Goal: Information Seeking & Learning: Find specific fact

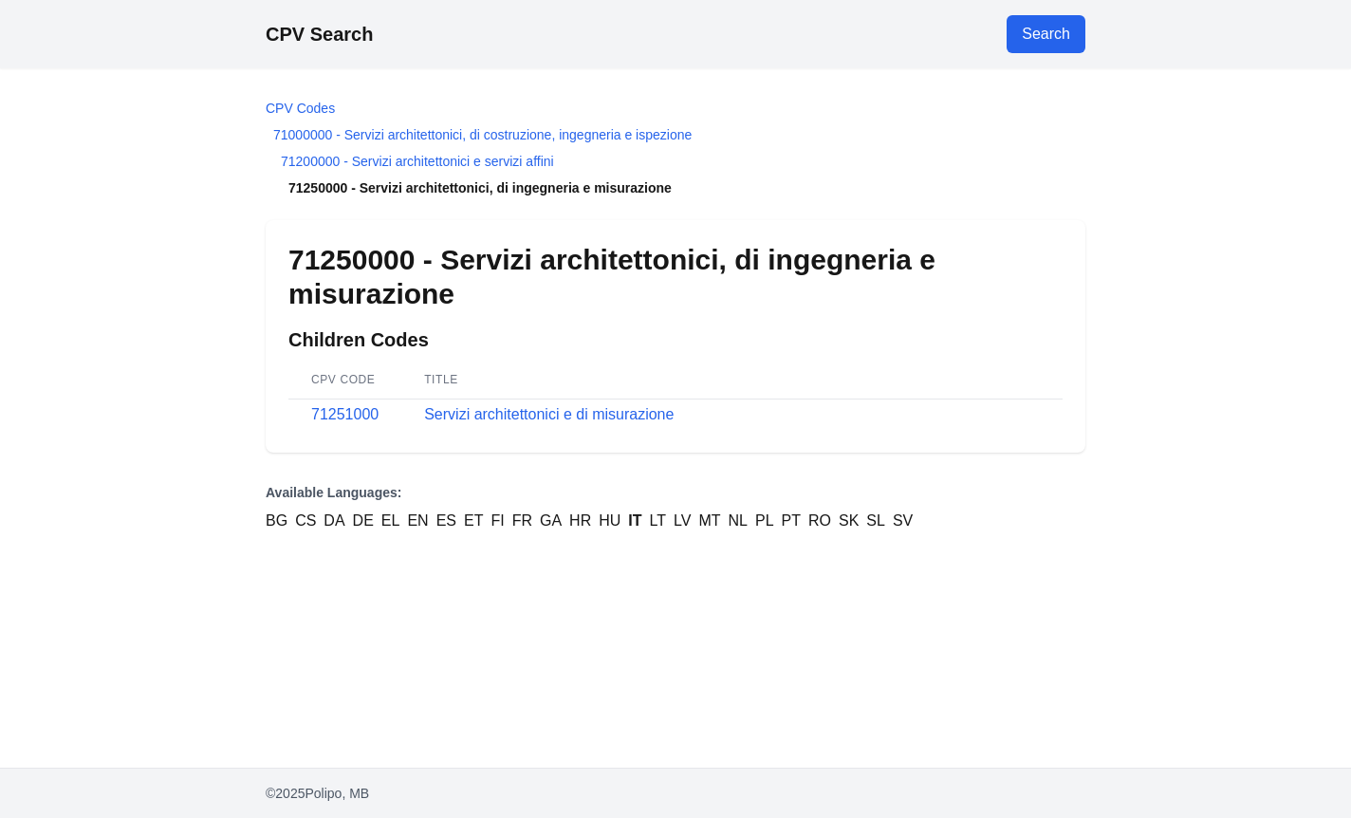
click at [1030, 46] on link "Search" at bounding box center [1046, 34] width 79 height 38
select select "**"
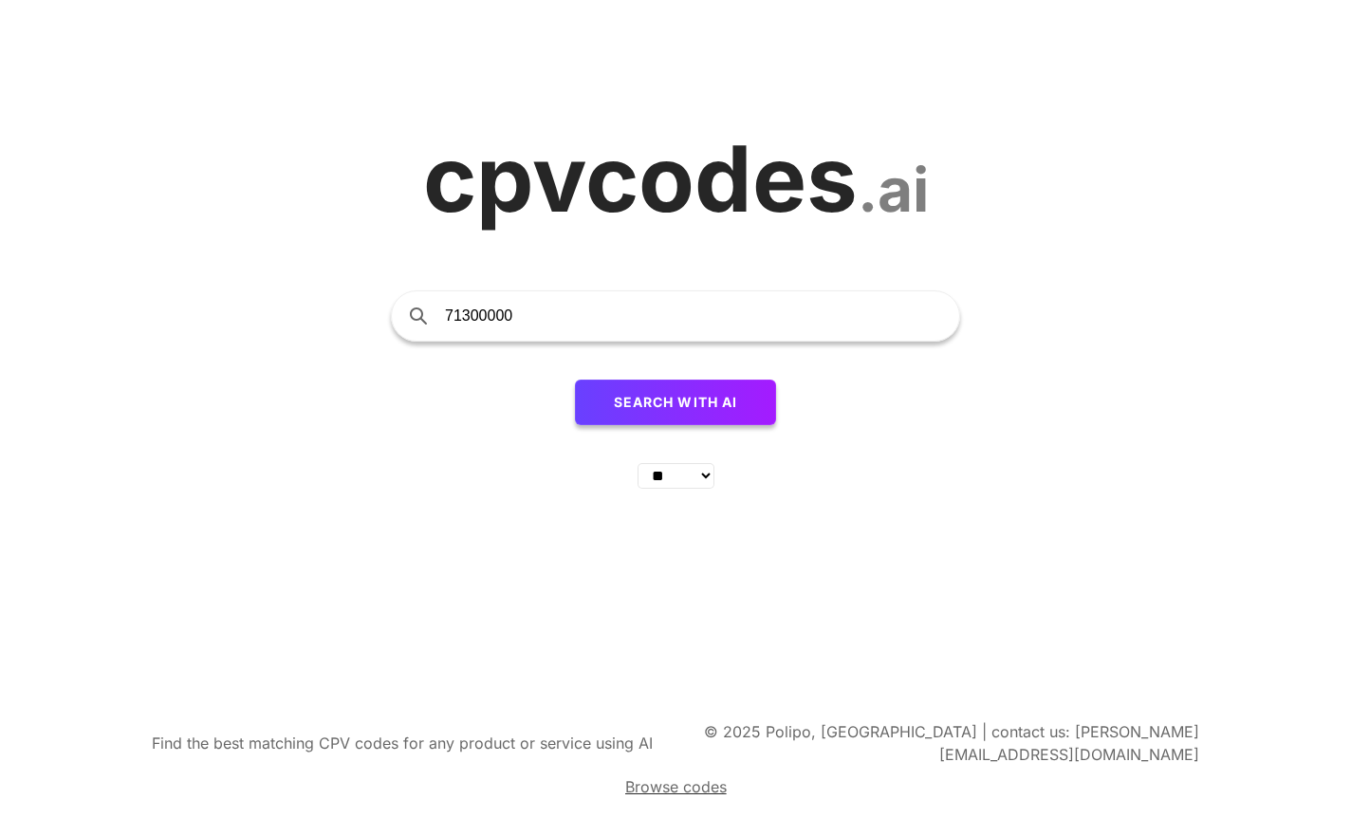
type input "71300000"
click at [658, 410] on span "Search with AI" at bounding box center [676, 402] width 124 height 16
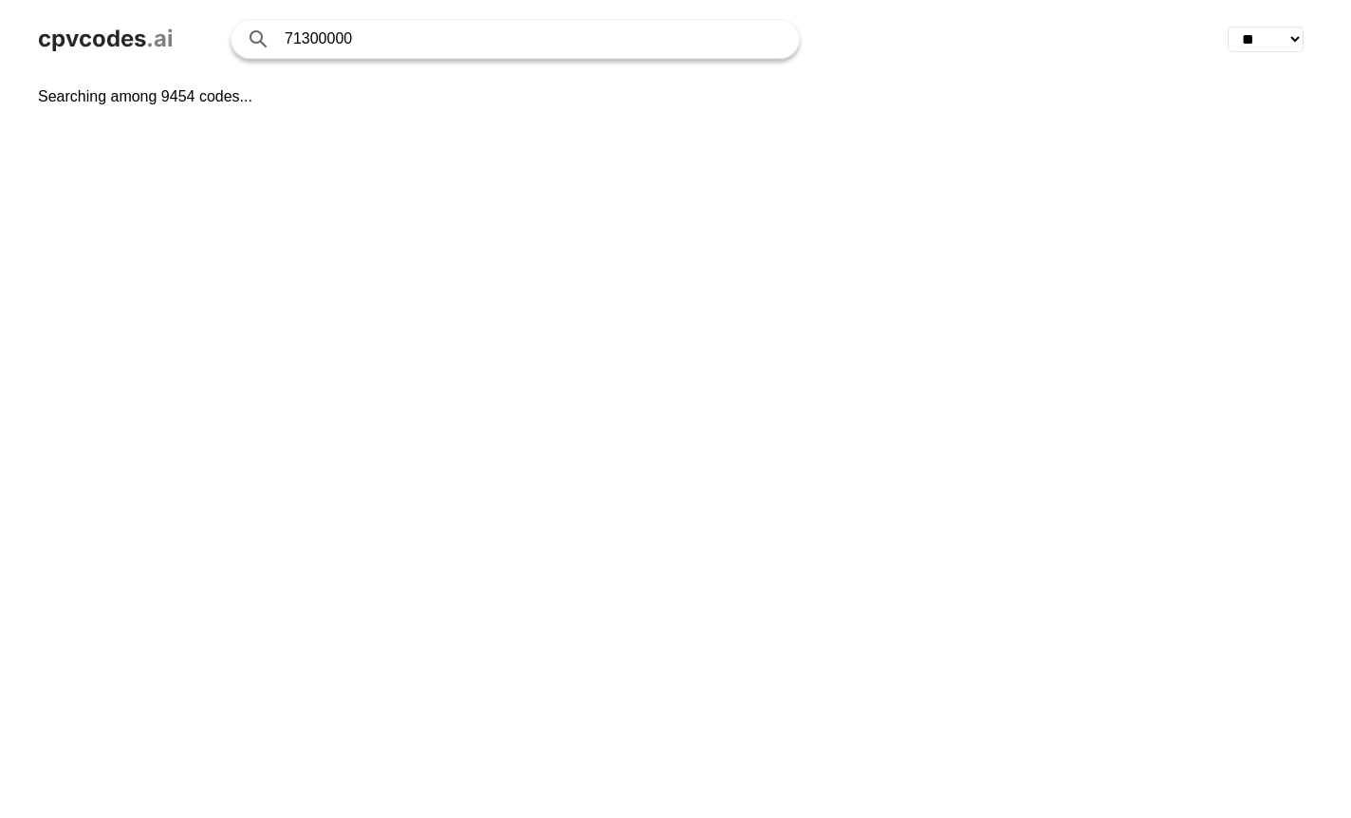
select select "**"
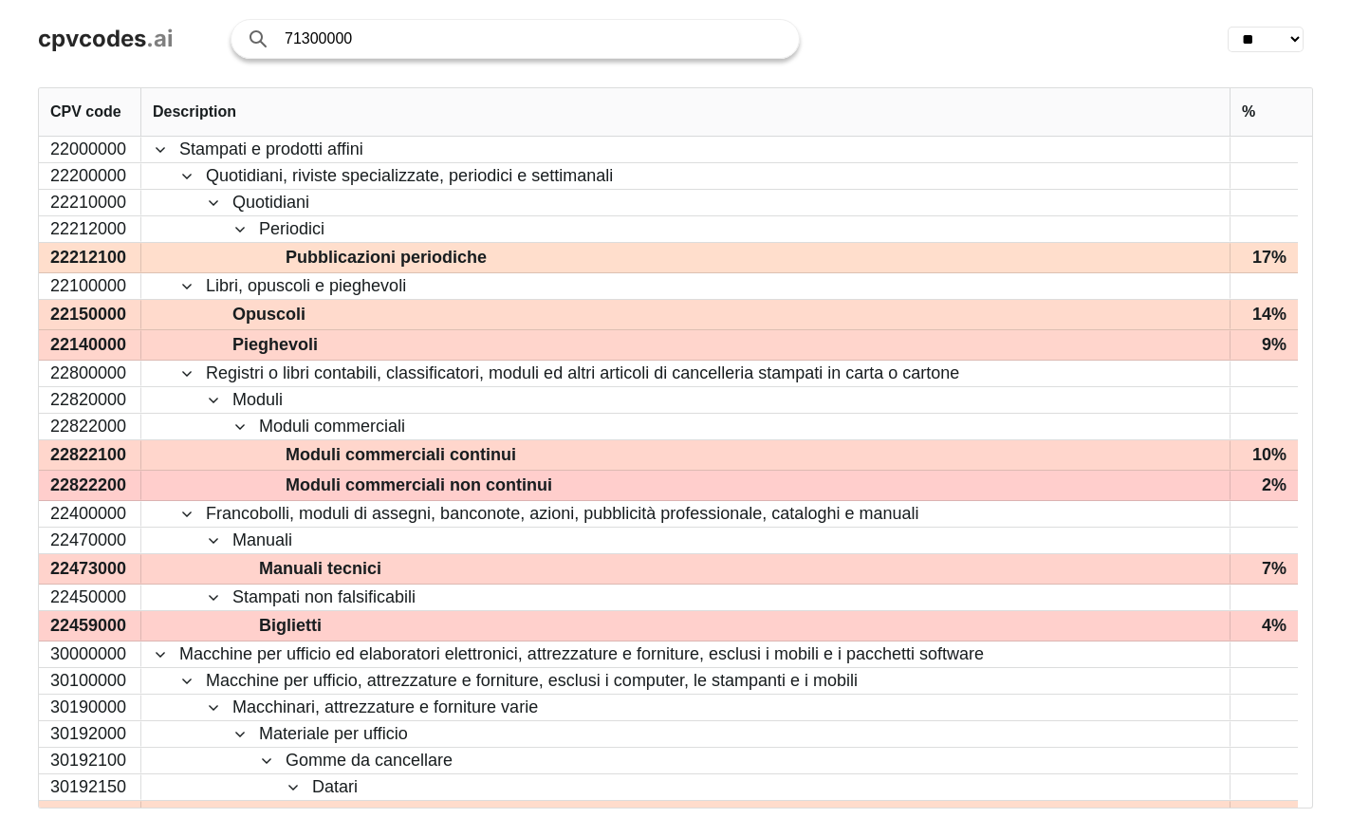
click at [402, 46] on input "71300000" at bounding box center [532, 39] width 495 height 38
click button "Search with AI" at bounding box center [0, 0] width 0 height 0
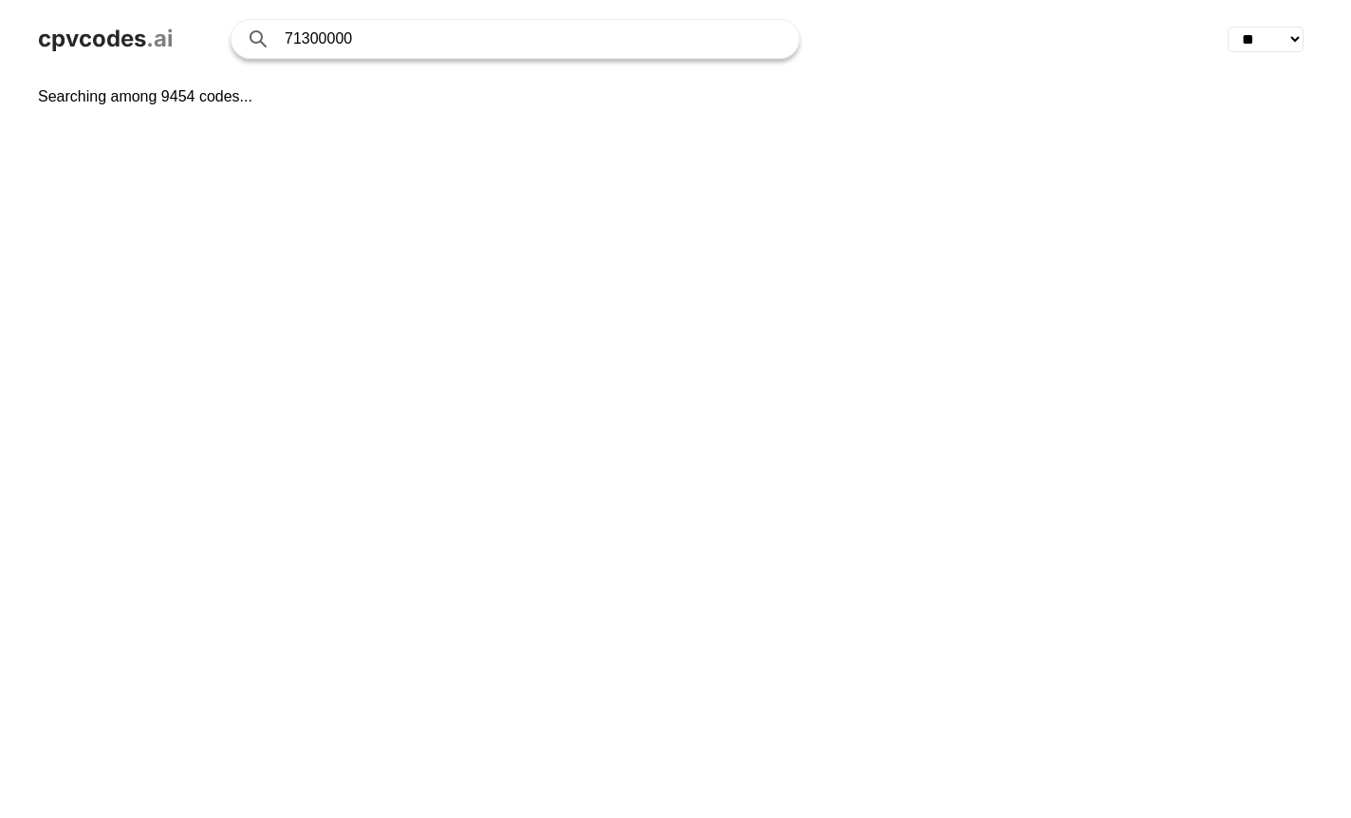
select select "**"
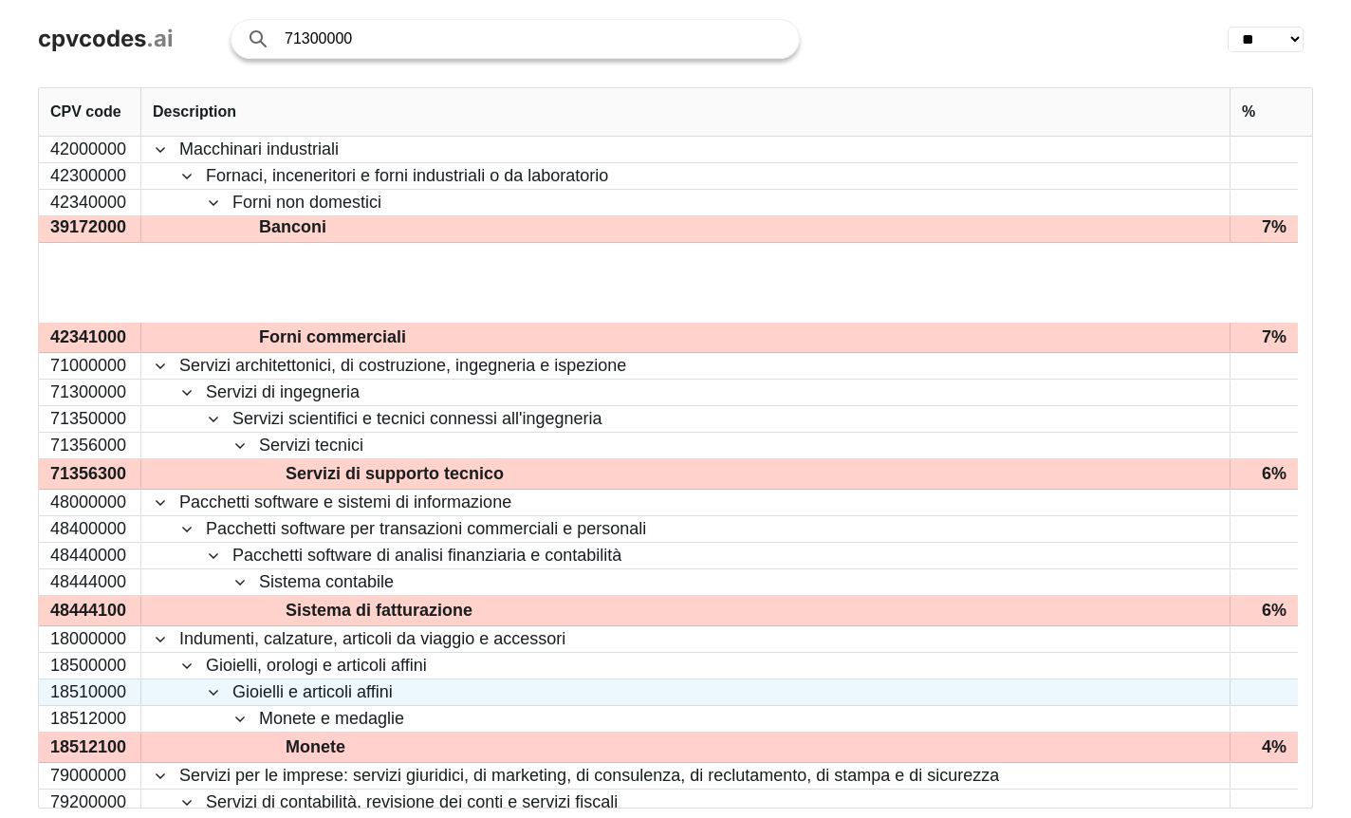
scroll to position [1899, 0]
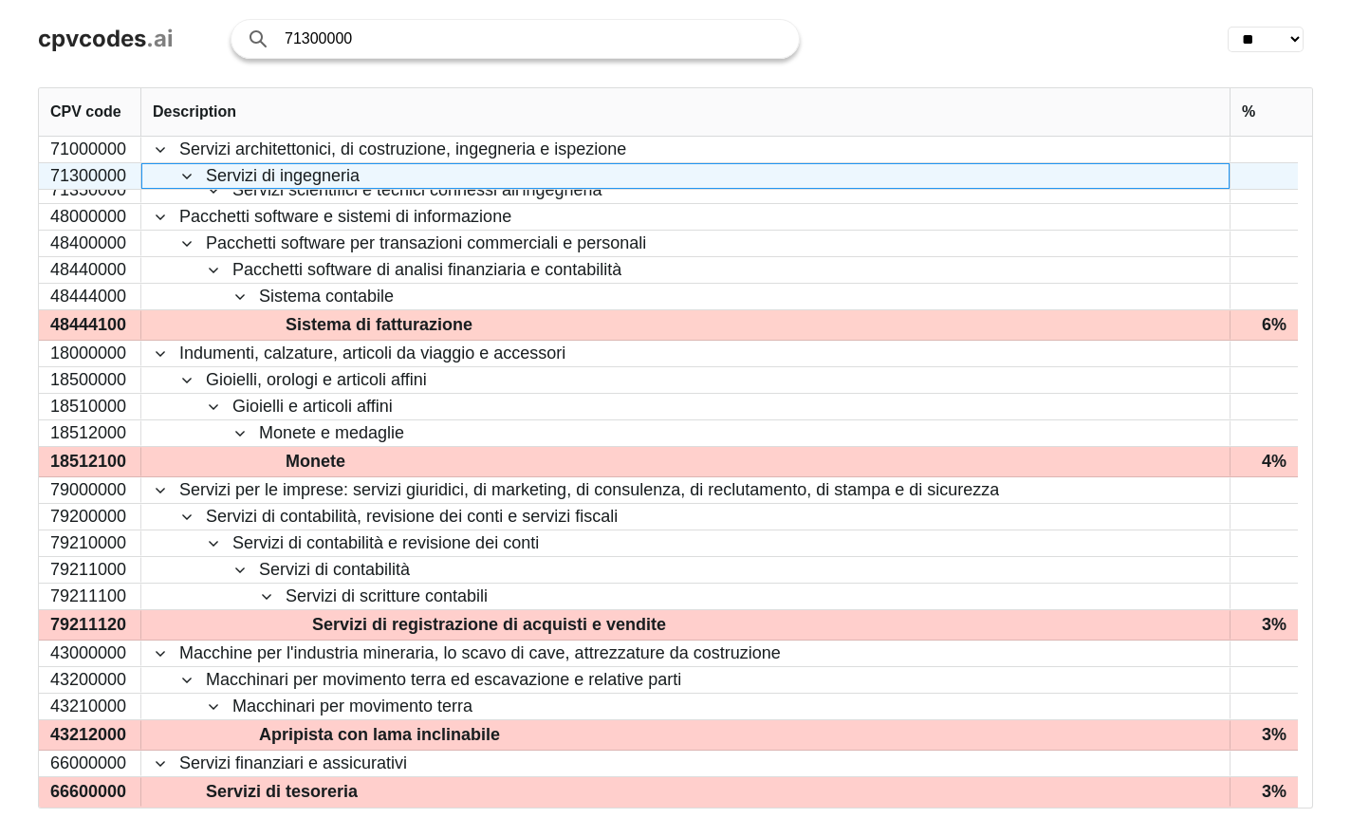
click at [215, 176] on span "Servizi di ingegneria" at bounding box center [283, 176] width 154 height 24
click at [190, 179] on span at bounding box center [186, 176] width 15 height 15
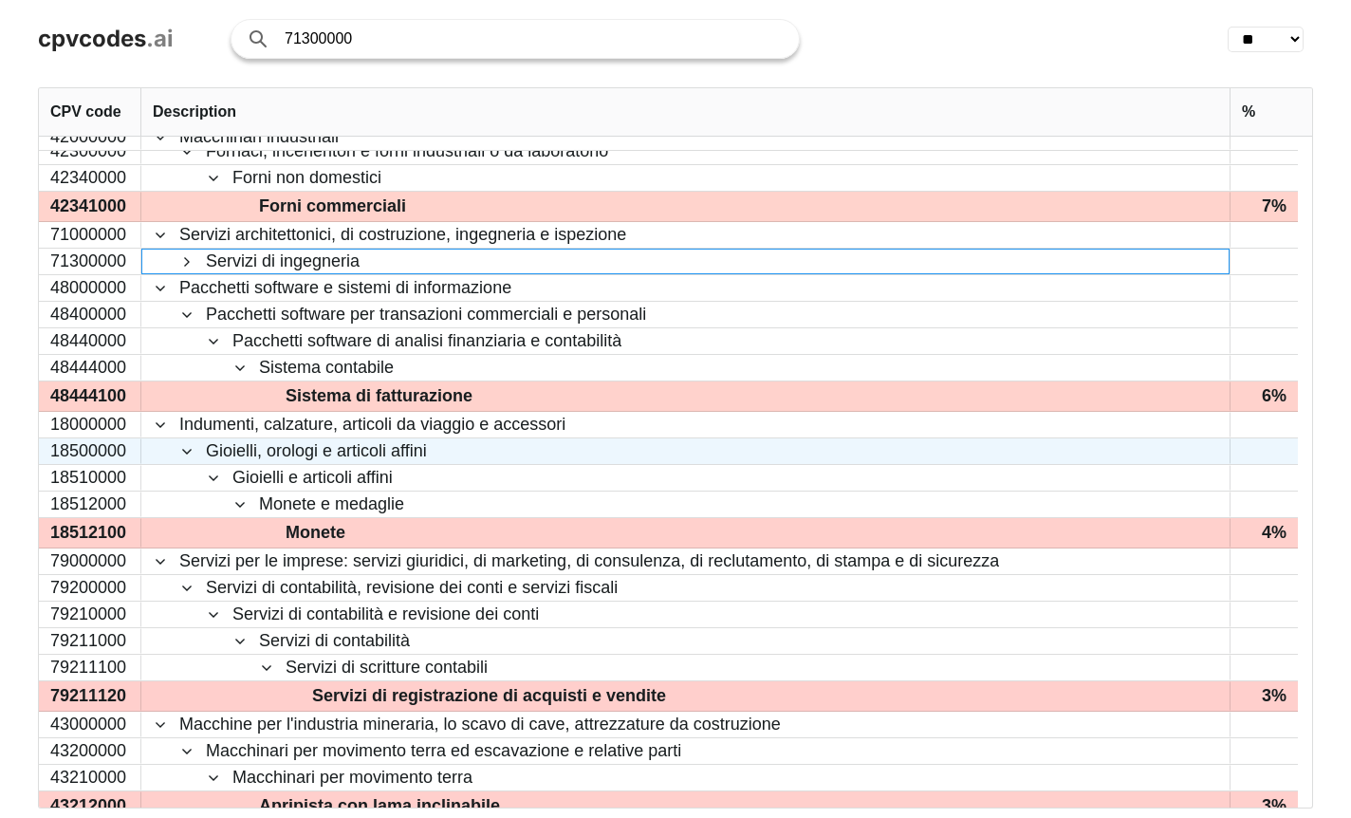
scroll to position [1720, 0]
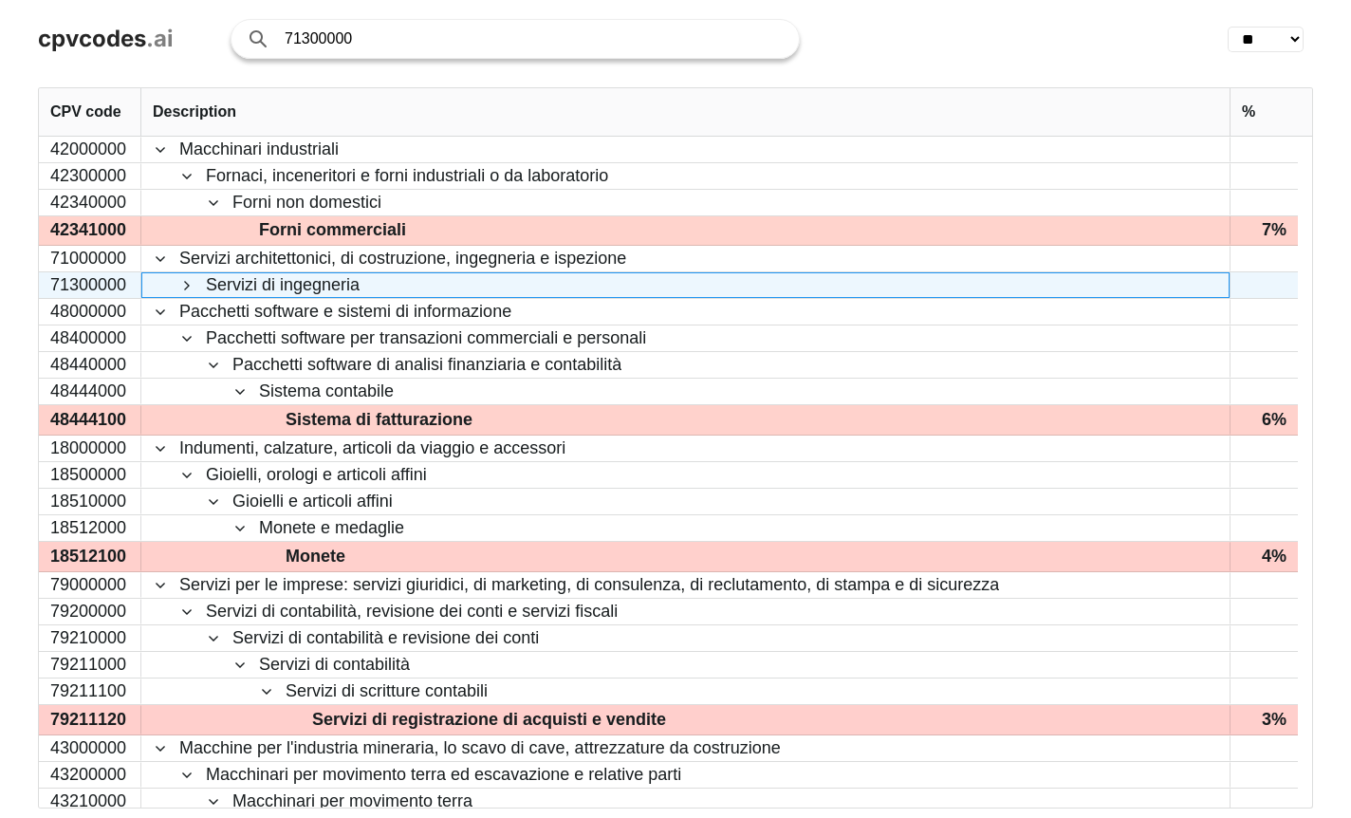
click at [182, 287] on span at bounding box center [186, 285] width 15 height 15
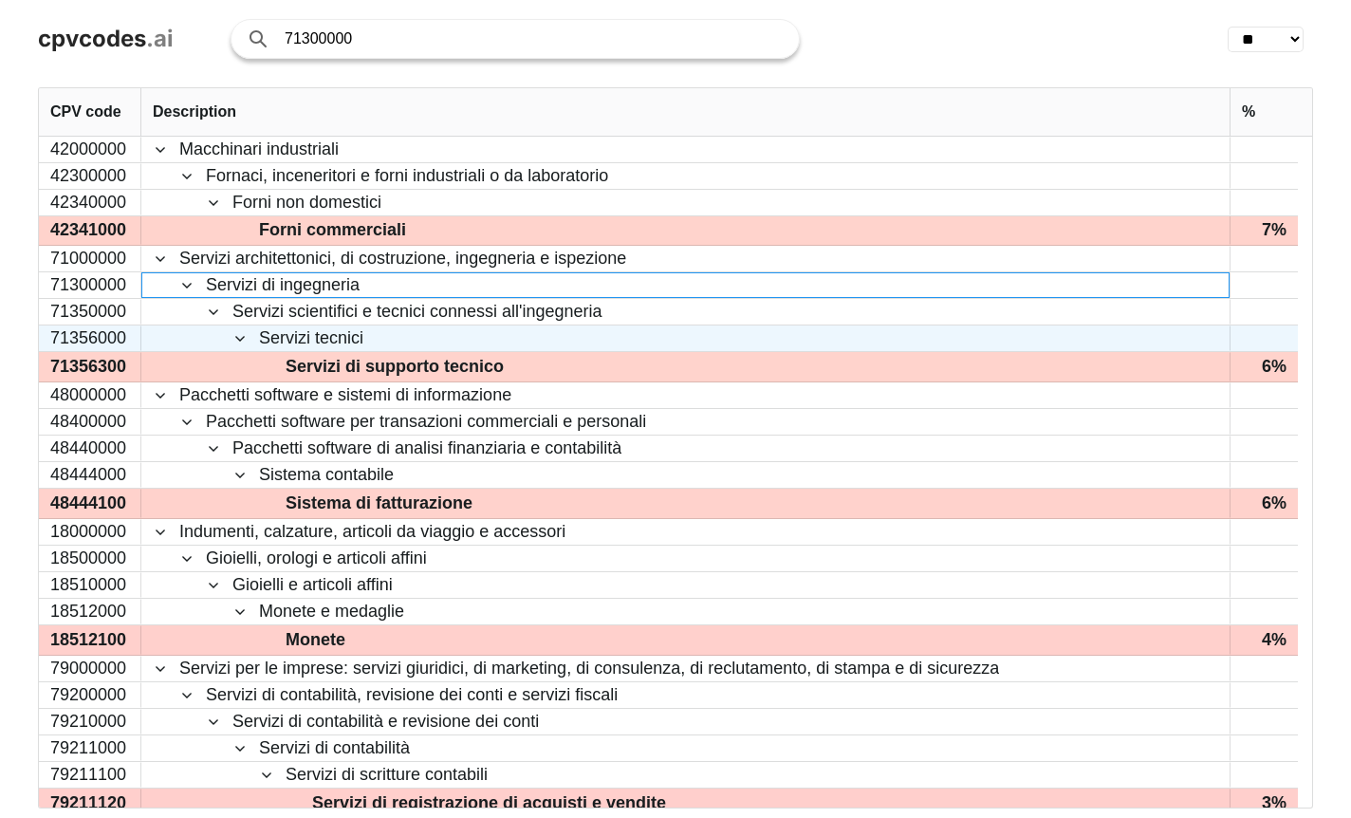
click at [235, 339] on span at bounding box center [239, 338] width 15 height 15
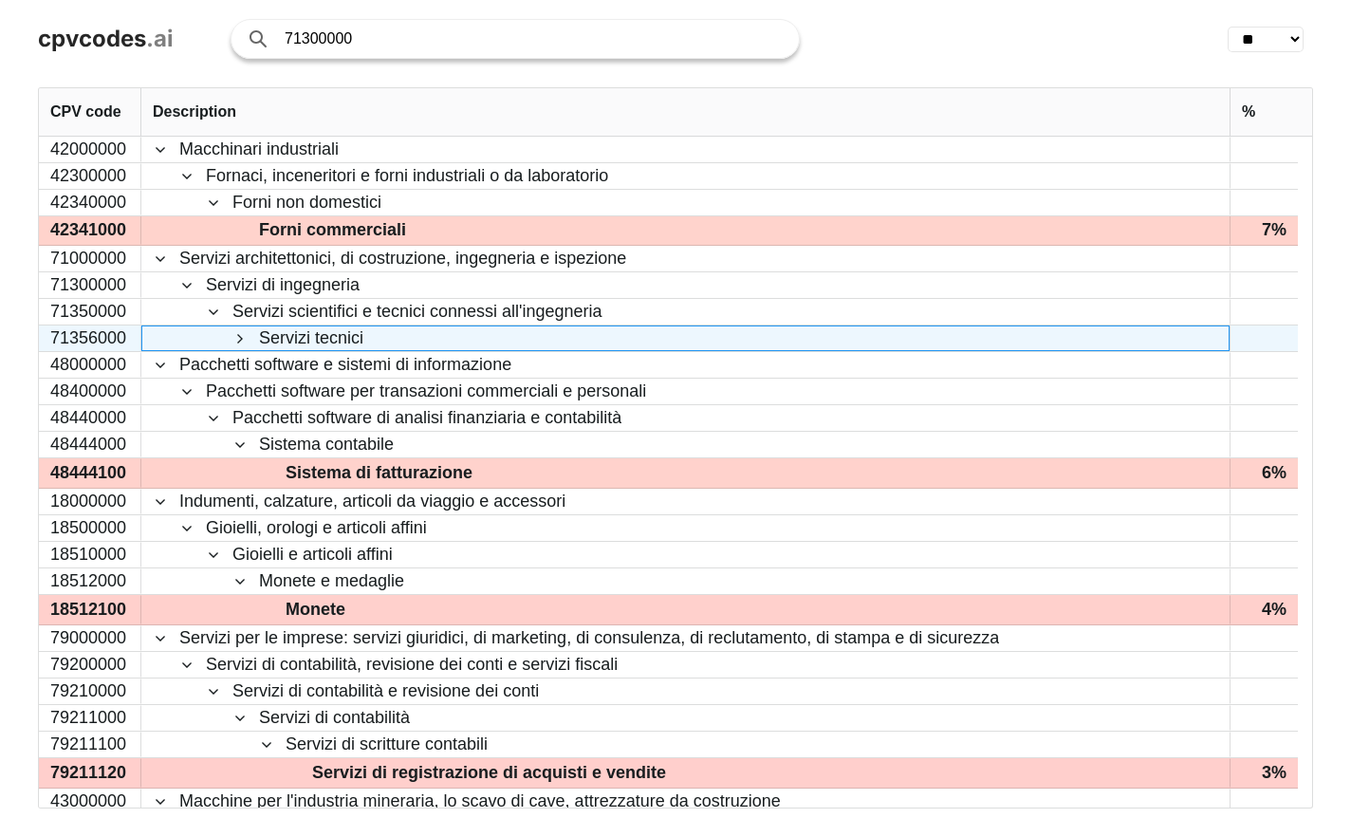
click at [235, 339] on span at bounding box center [239, 338] width 15 height 15
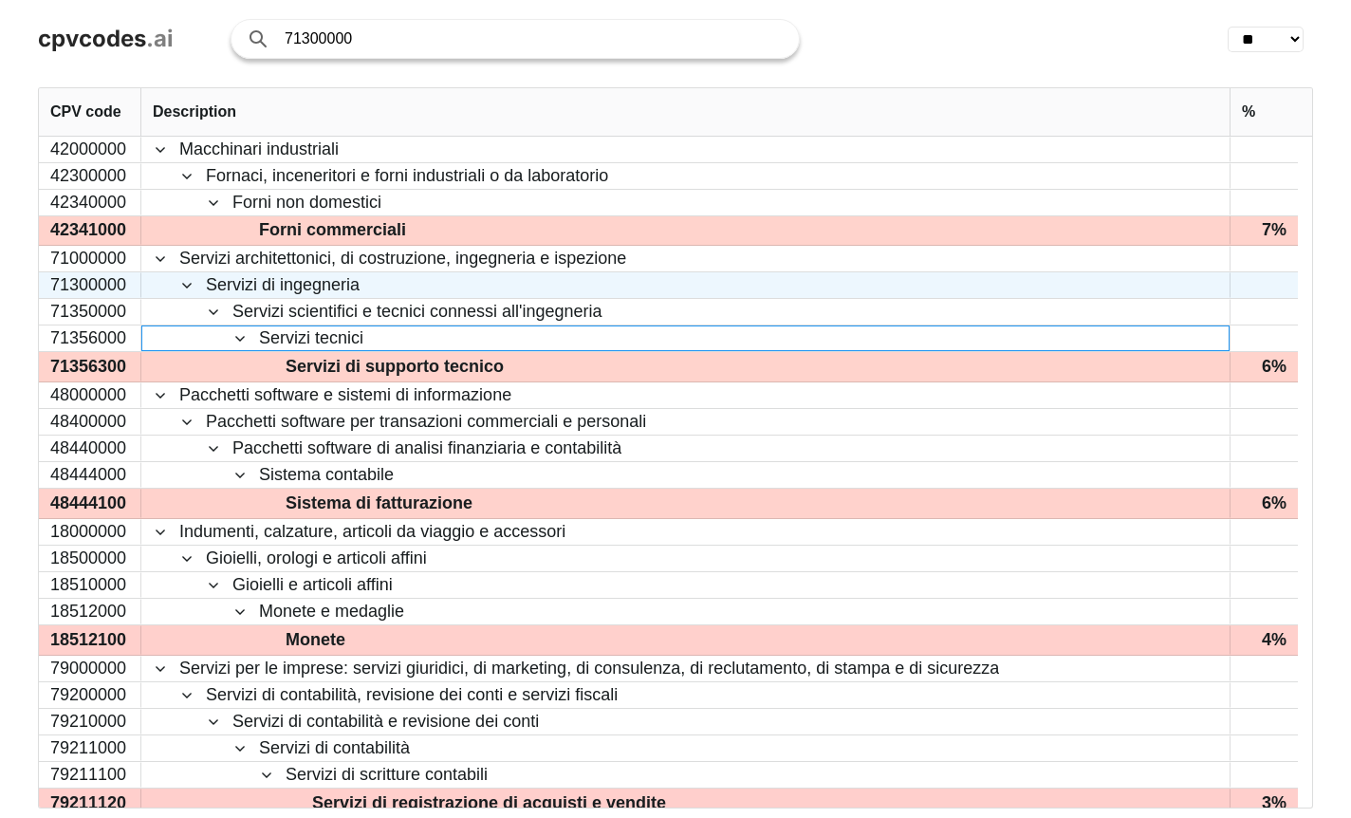
click at [220, 289] on span "Servizi di ingegneria" at bounding box center [283, 285] width 154 height 24
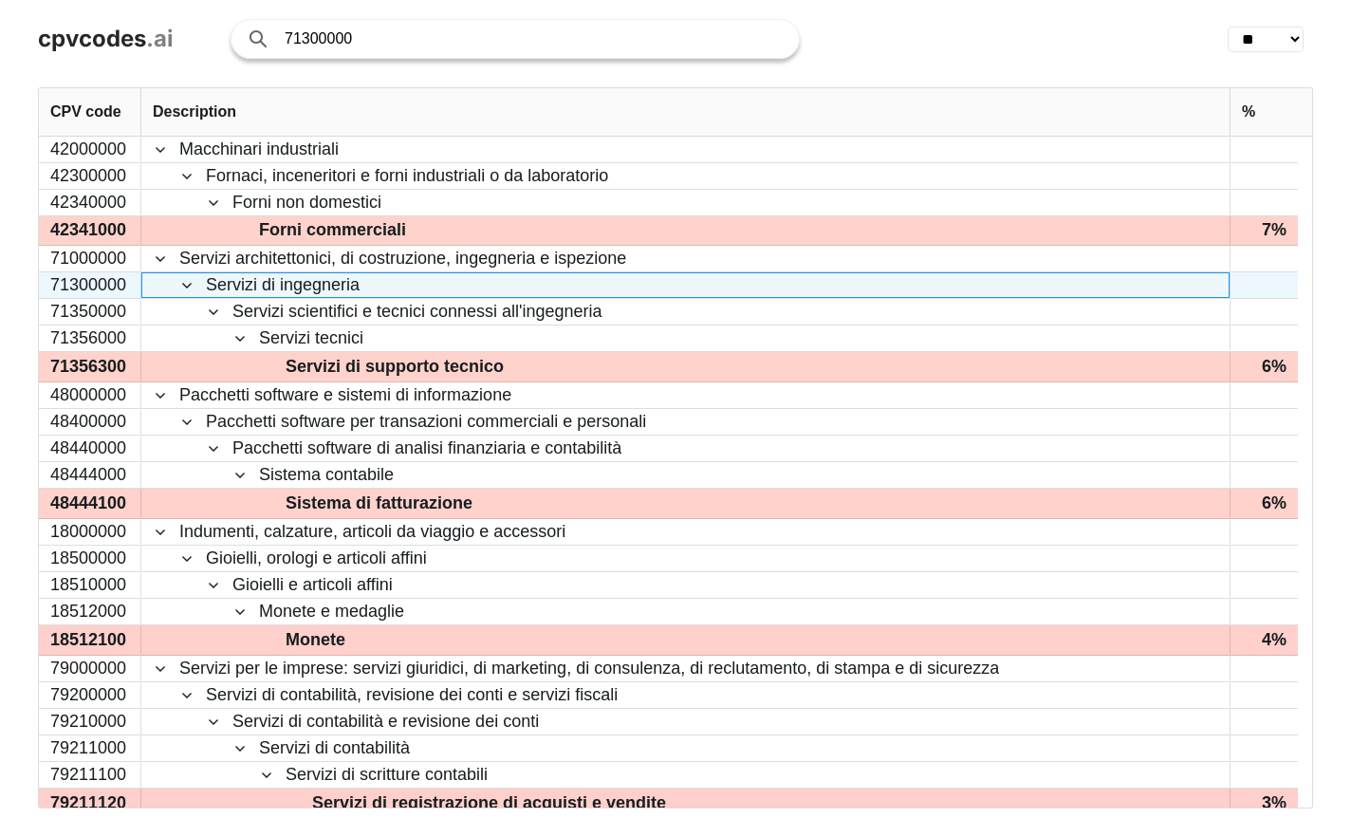
click at [184, 286] on span at bounding box center [186, 285] width 15 height 15
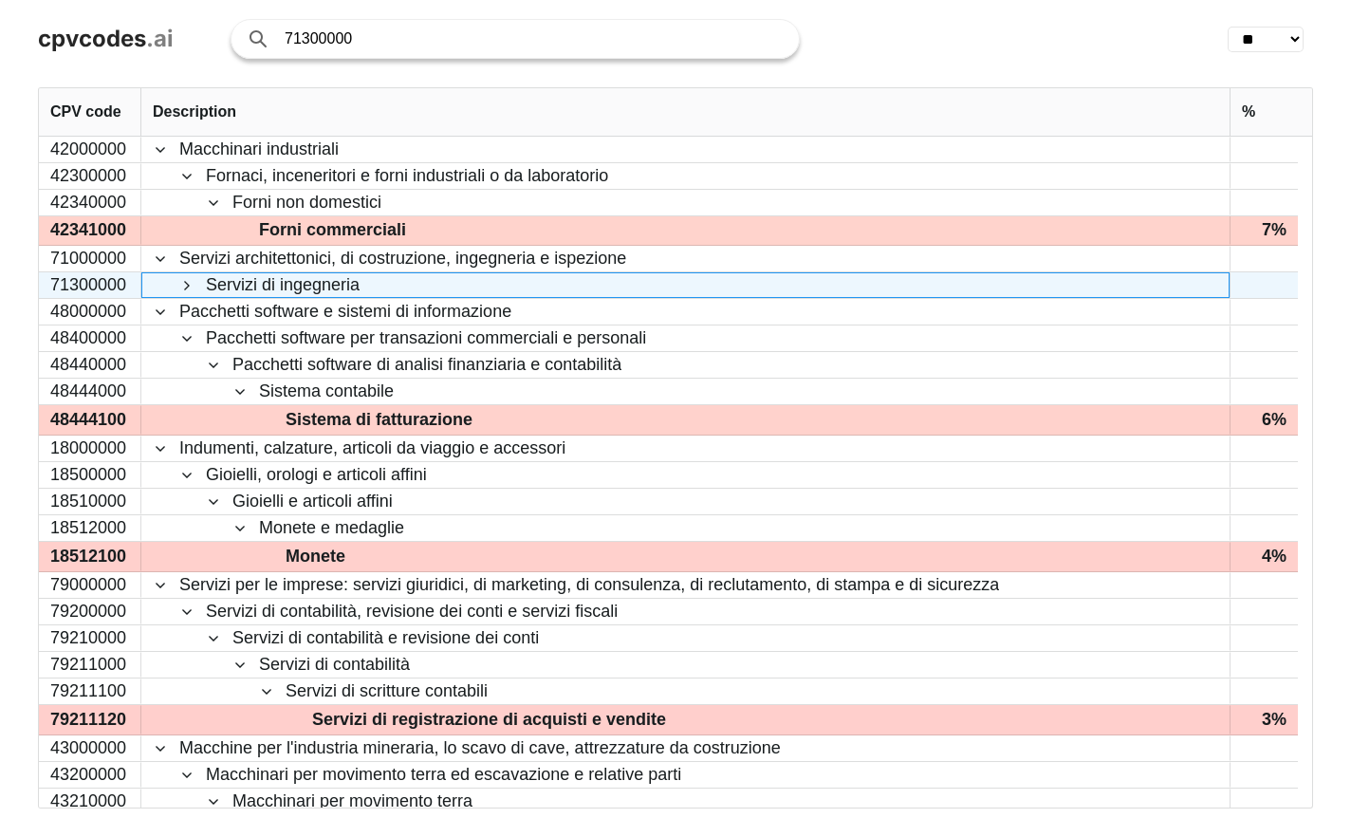
click at [242, 293] on span "Servizi di ingegneria" at bounding box center [283, 285] width 154 height 24
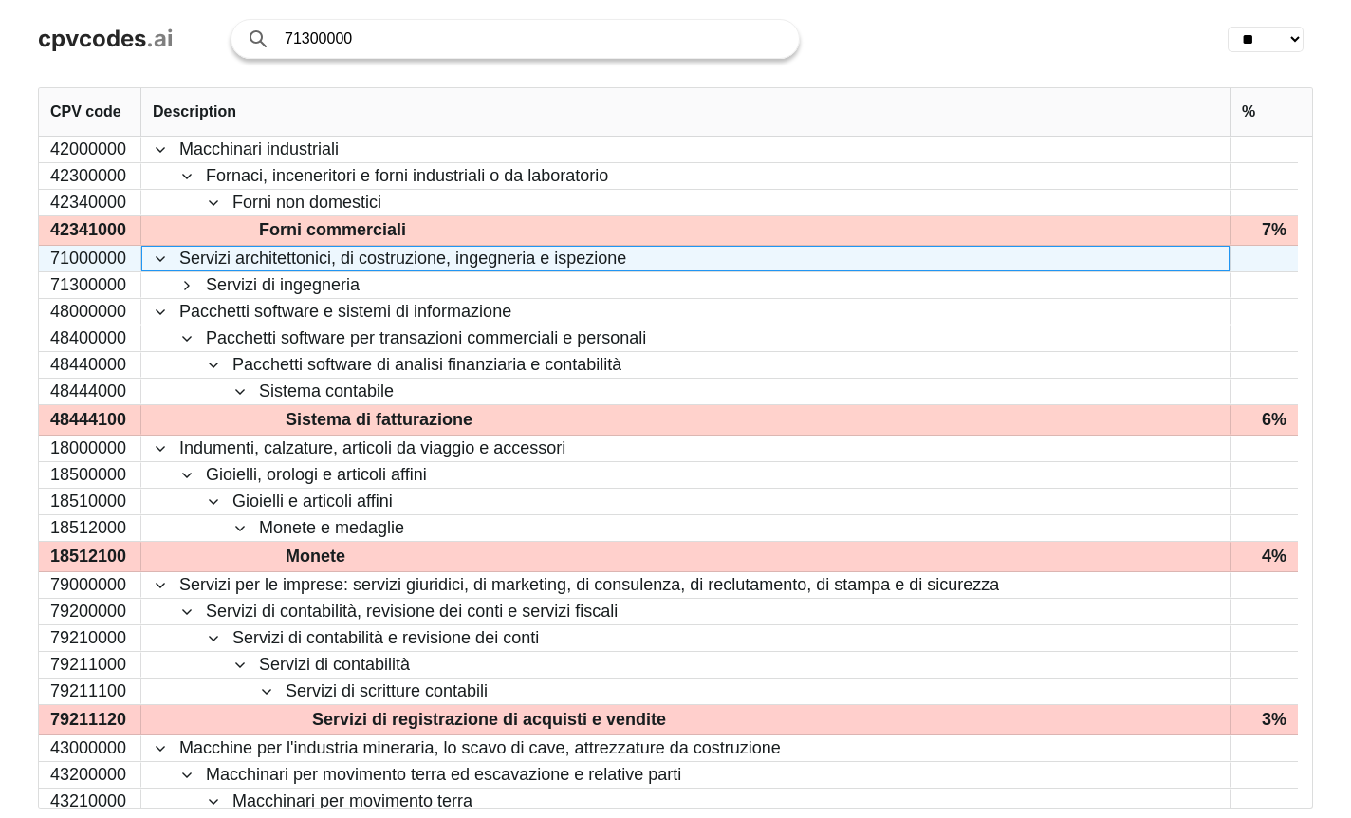
click at [166, 260] on span at bounding box center [160, 258] width 15 height 15
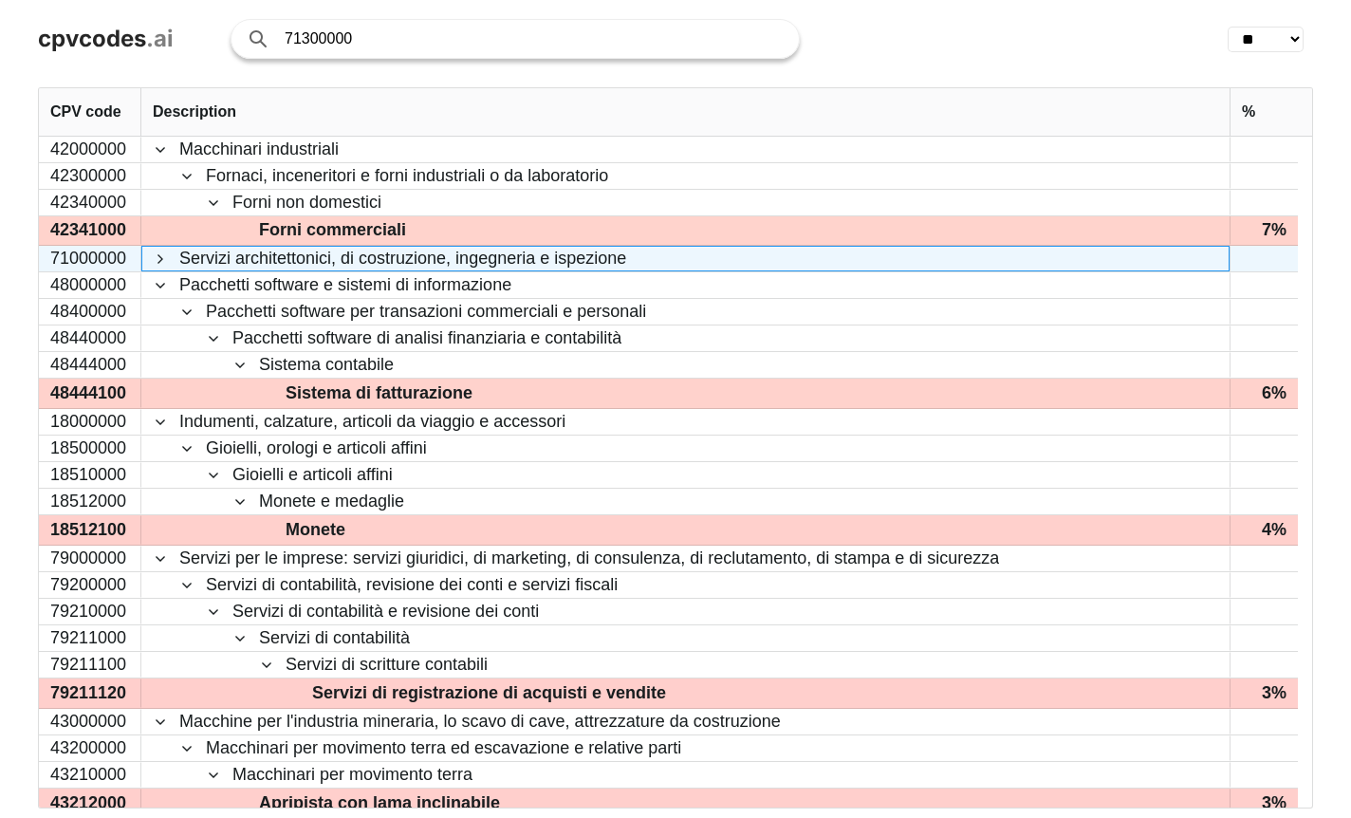
click at [166, 260] on span at bounding box center [160, 258] width 15 height 15
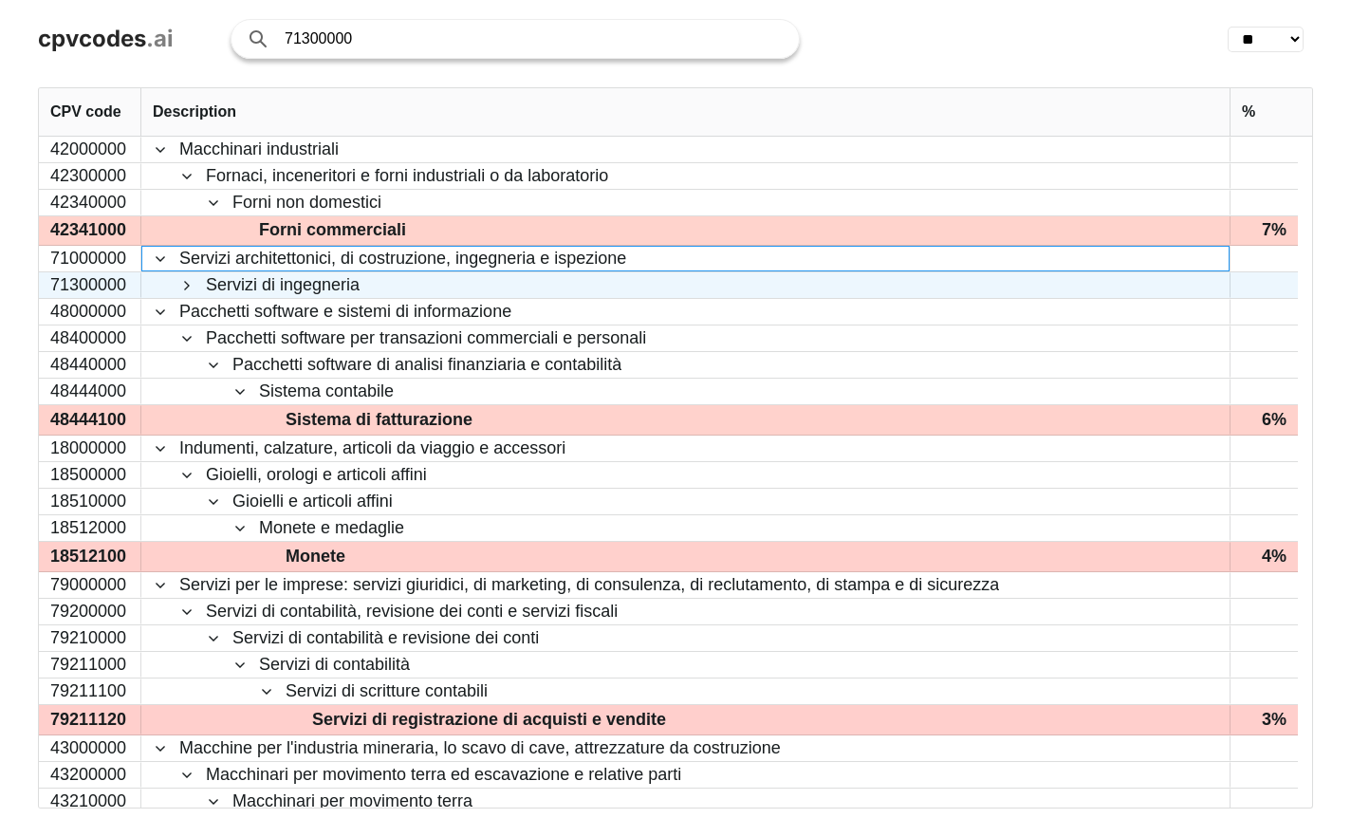
click at [183, 287] on span at bounding box center [186, 285] width 15 height 15
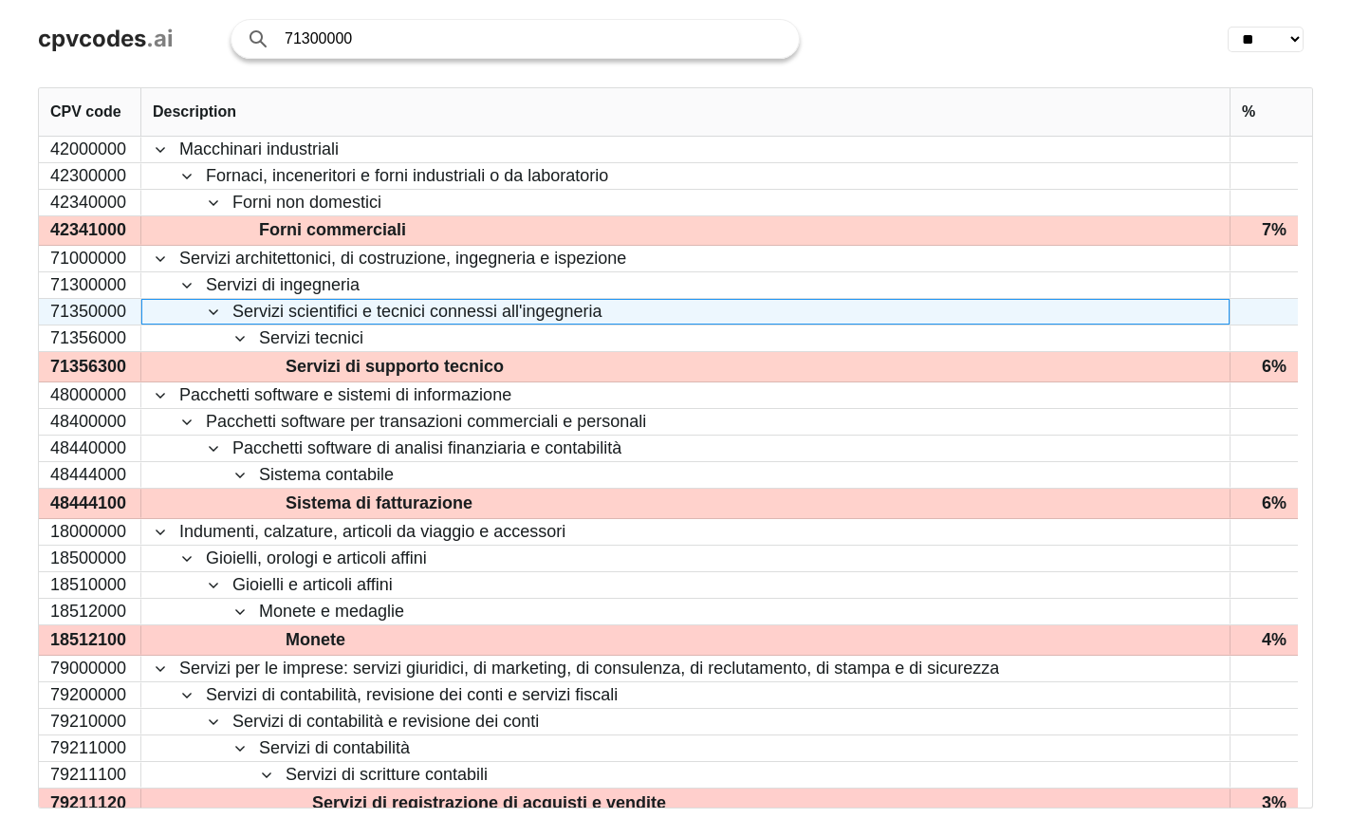
click at [210, 312] on span at bounding box center [213, 312] width 15 height 15
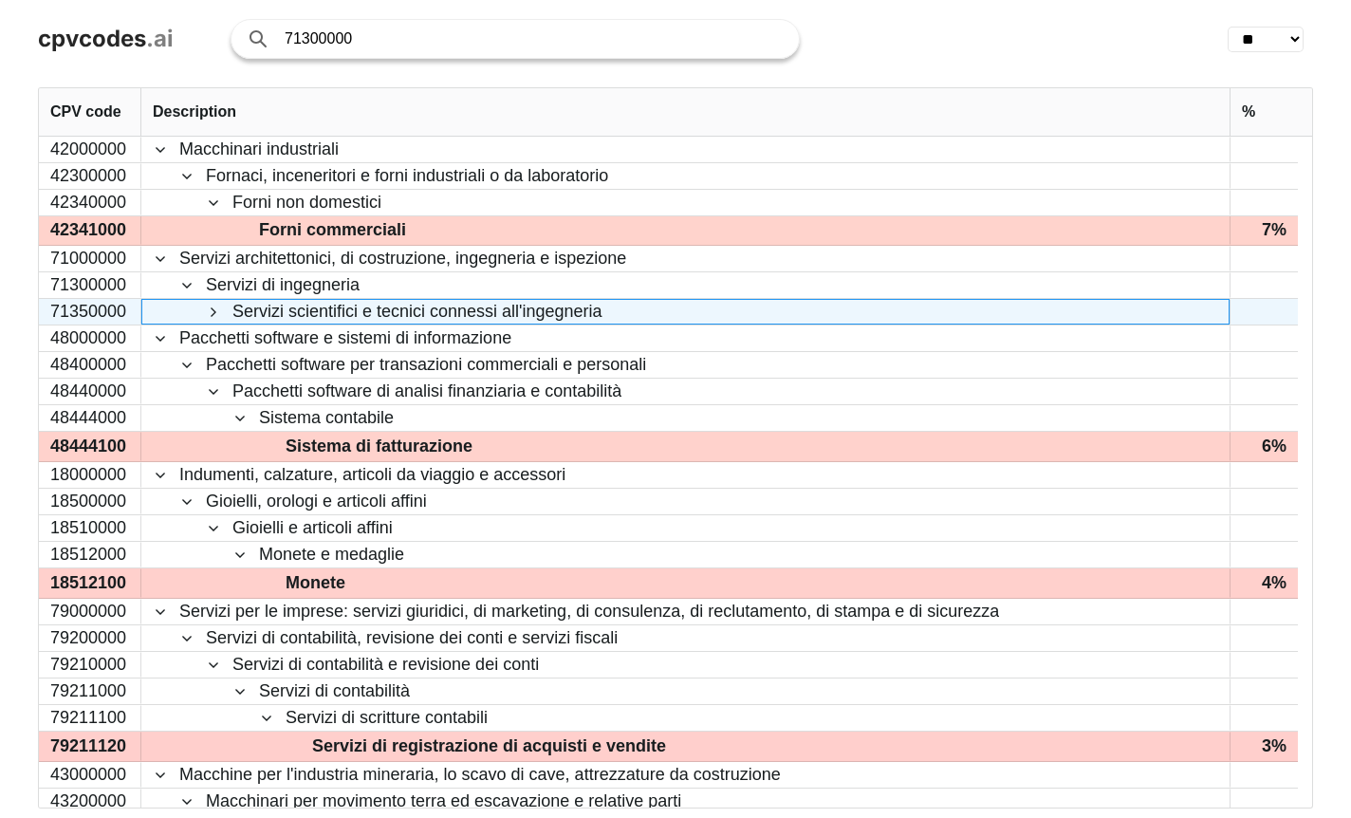
click at [210, 312] on span at bounding box center [213, 312] width 15 height 15
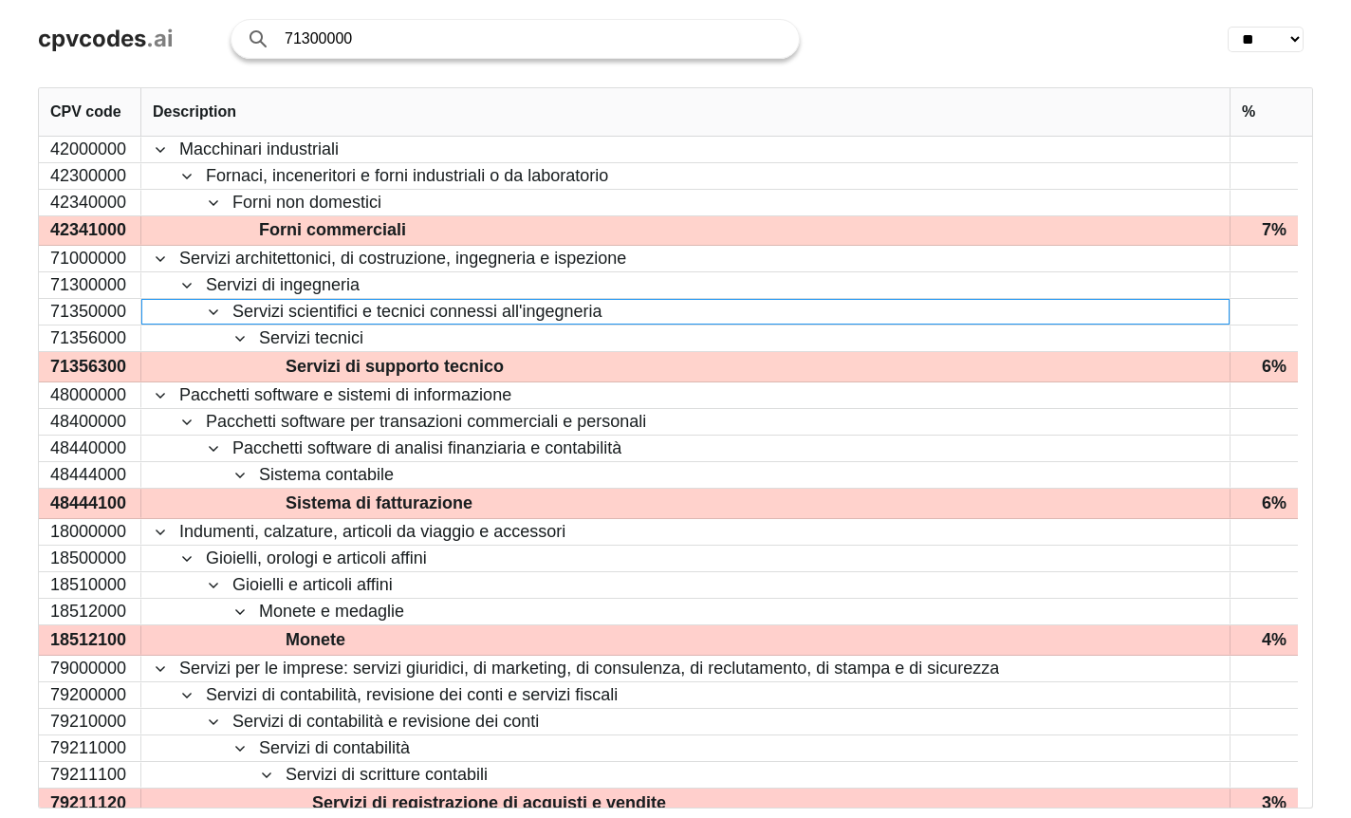
scroll to position [0, 0]
